Goal: Find specific page/section: Find specific page/section

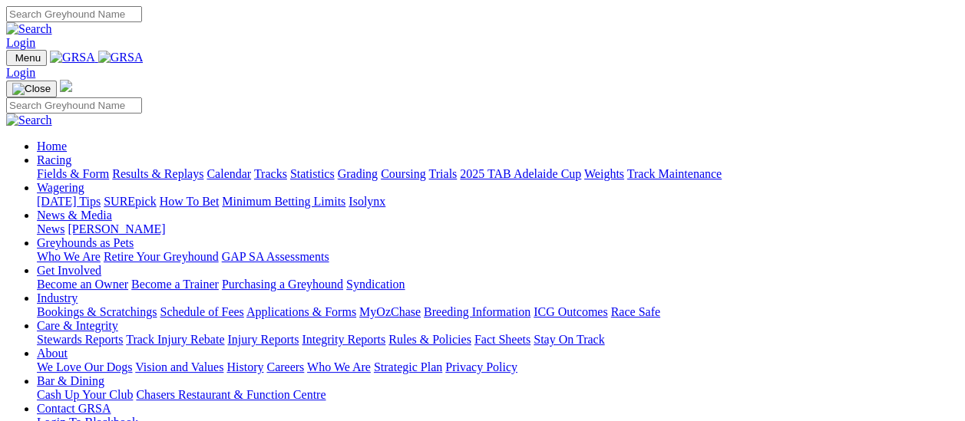
click at [86, 167] on link "Fields & Form" at bounding box center [73, 173] width 72 height 13
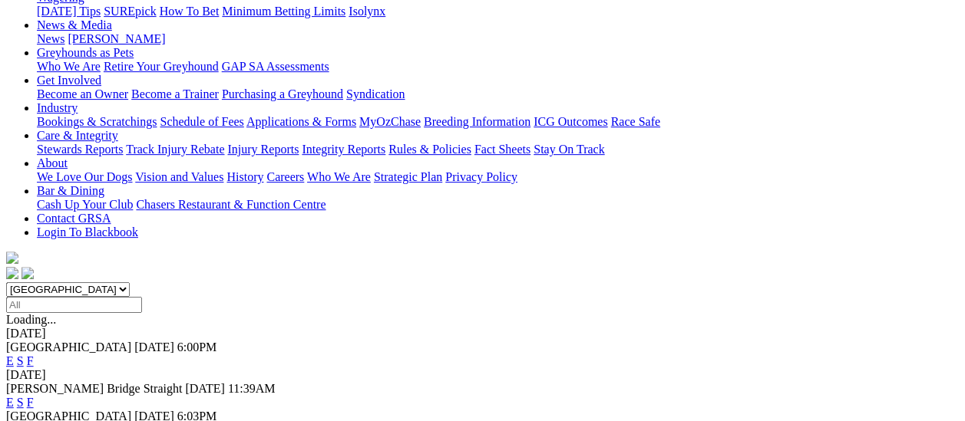
scroll to position [307, 0]
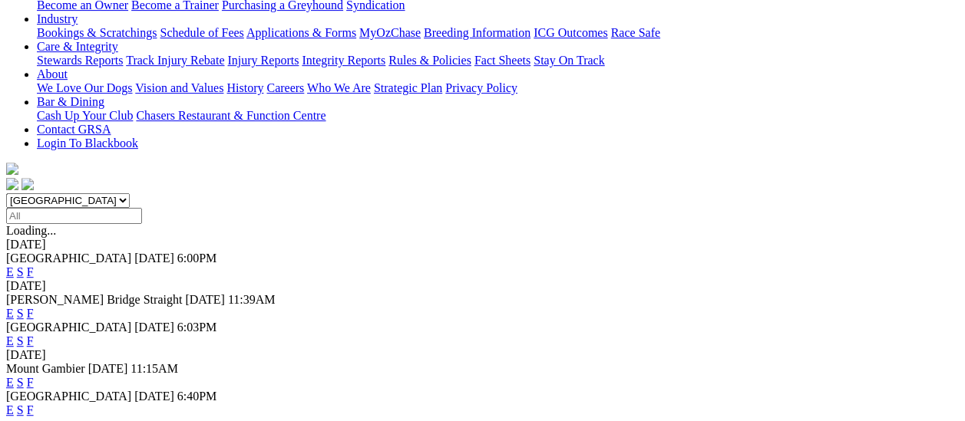
click at [34, 307] on link "F" at bounding box center [30, 313] width 7 height 13
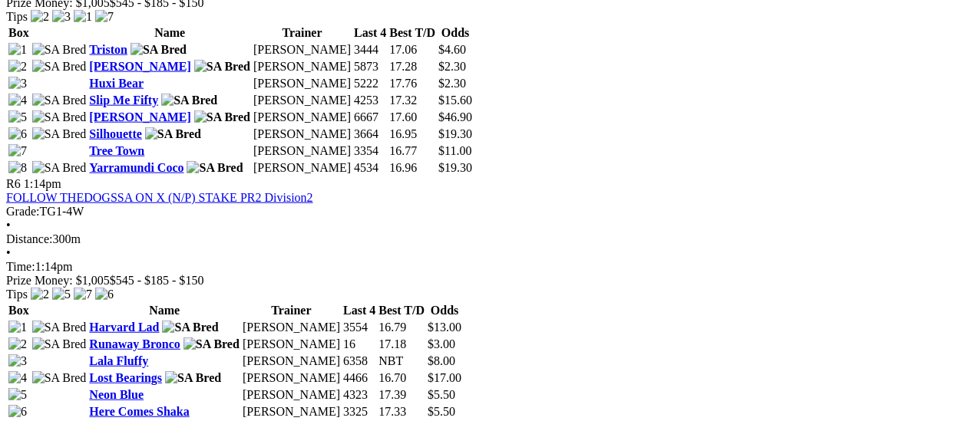
scroll to position [1919, 0]
